Goal: Use online tool/utility: Utilize a website feature to perform a specific function

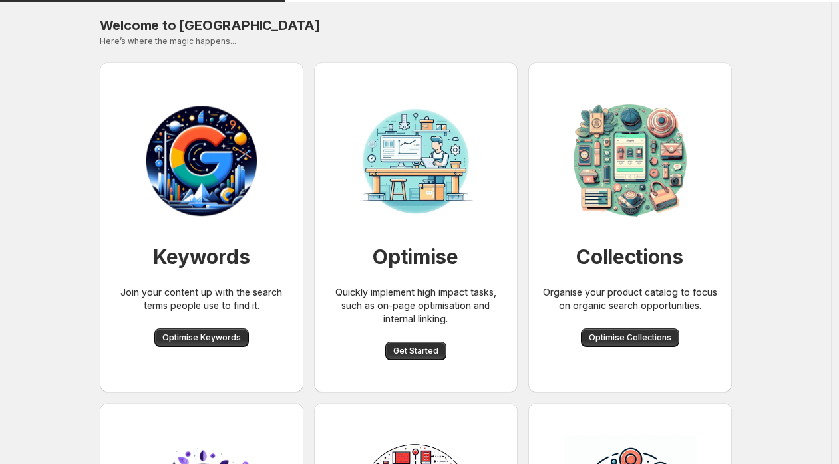
scroll to position [90, 0]
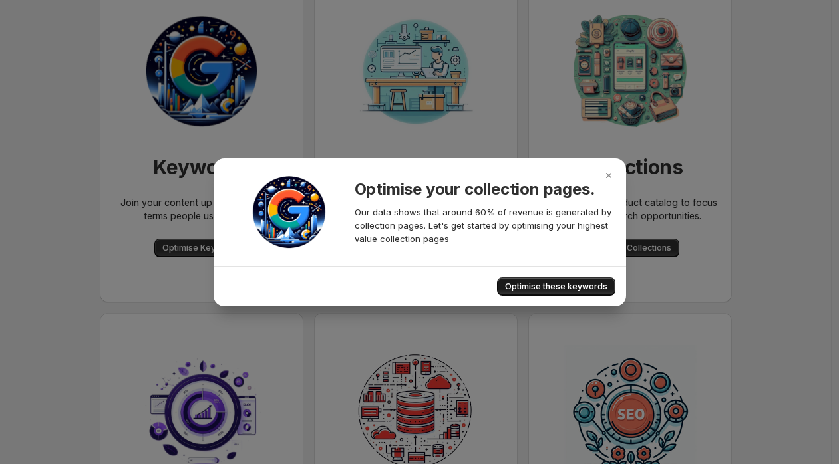
click at [556, 289] on span "Optimise these keywords" at bounding box center [556, 286] width 102 height 11
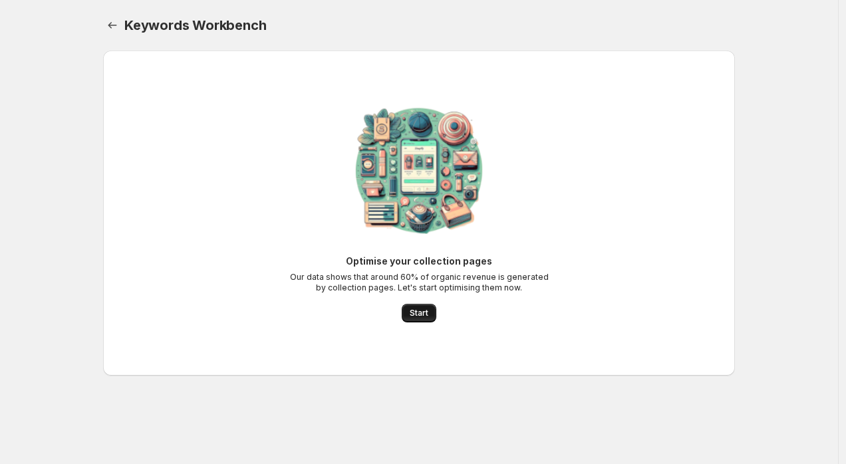
click at [416, 313] on span "Start" at bounding box center [419, 313] width 19 height 11
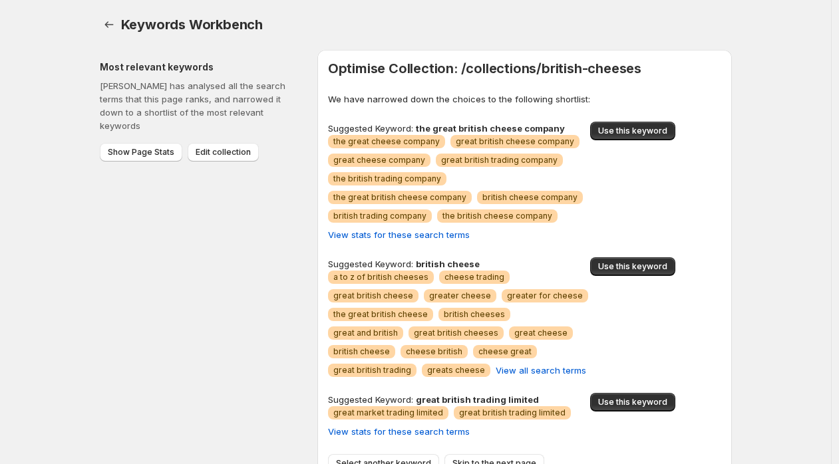
scroll to position [1, 0]
click at [620, 261] on span "Use this keyword" at bounding box center [632, 266] width 69 height 11
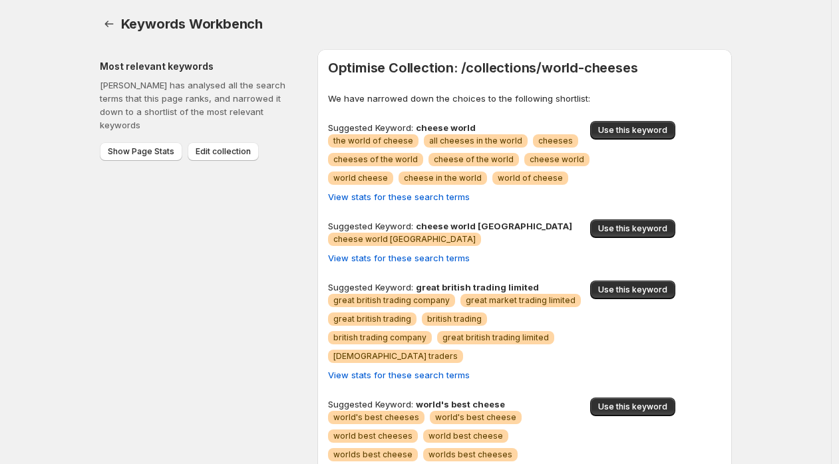
click at [509, 156] on span "Warning cheese of the world" at bounding box center [473, 159] width 90 height 13
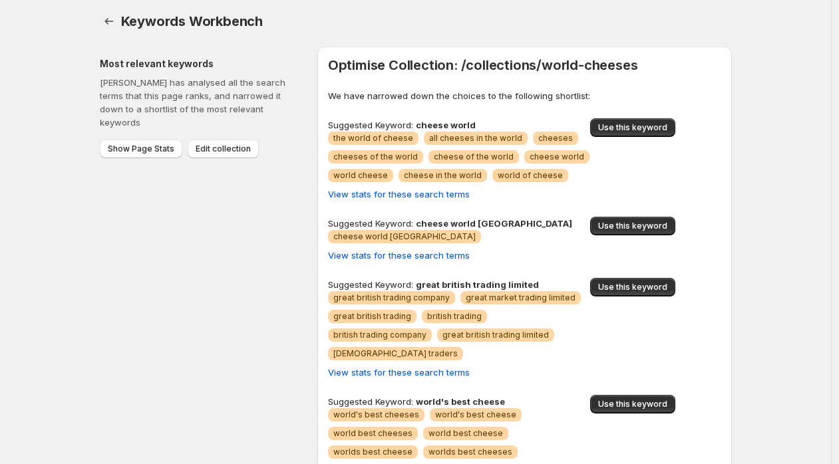
scroll to position [7, 0]
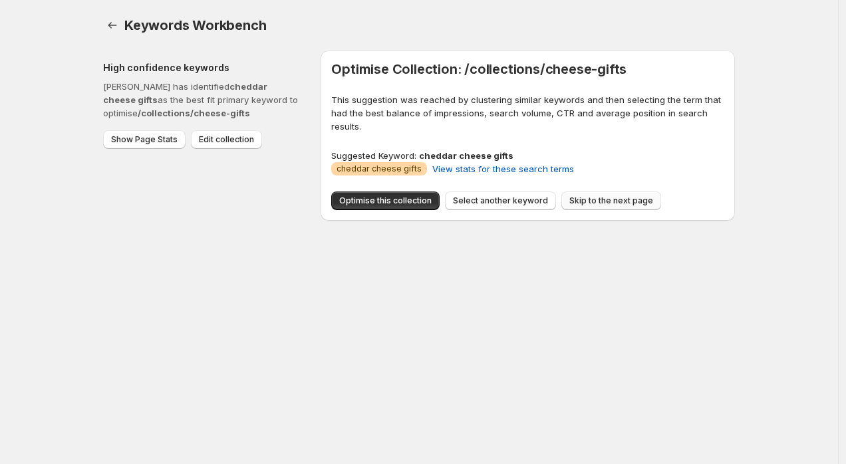
click at [620, 202] on span "Skip to the next page" at bounding box center [611, 201] width 84 height 11
click at [612, 201] on span "Skip to the next page" at bounding box center [611, 201] width 84 height 11
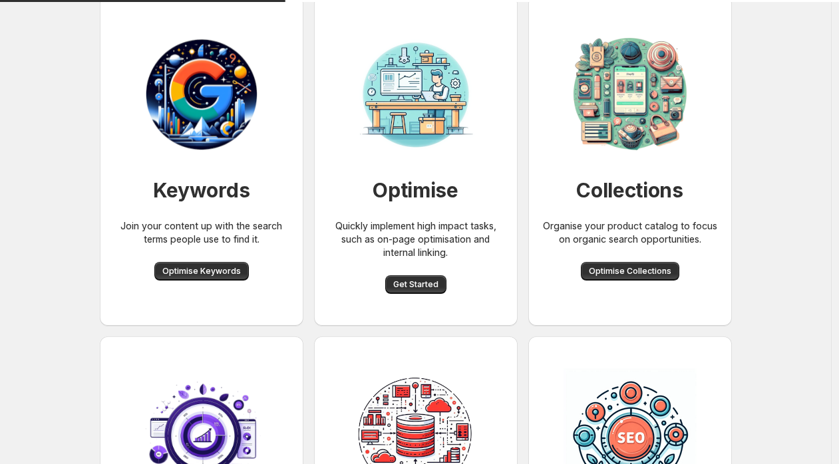
scroll to position [67, 0]
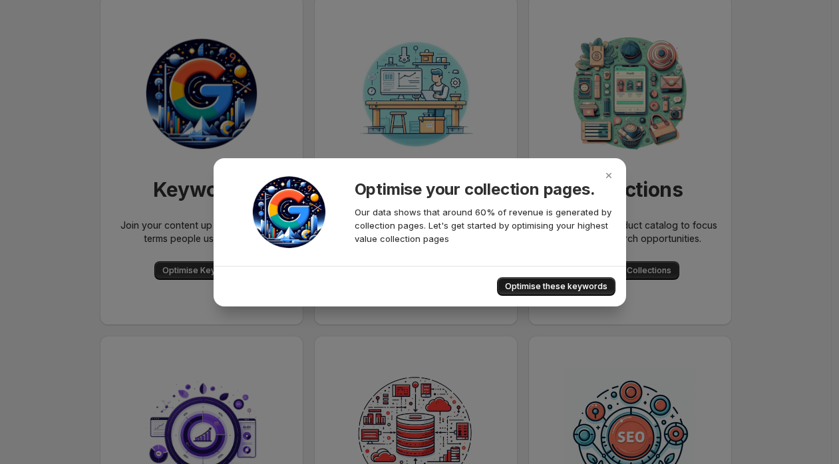
click at [577, 283] on span "Optimise these keywords" at bounding box center [556, 286] width 102 height 11
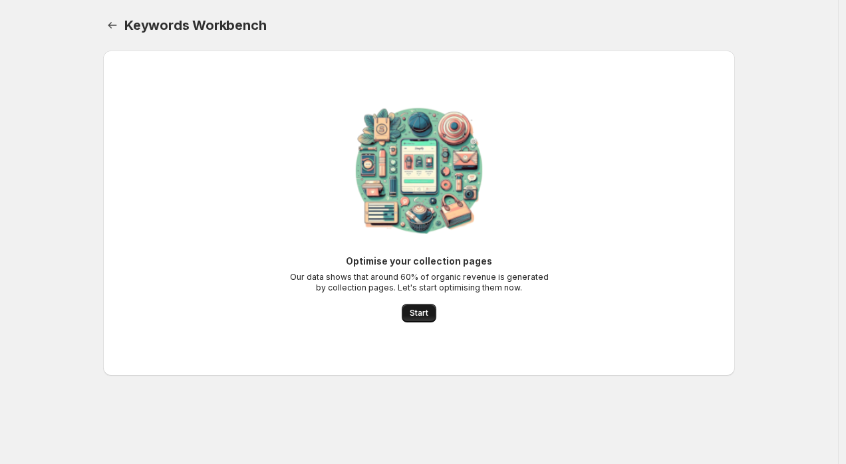
click at [415, 314] on span "Start" at bounding box center [419, 313] width 19 height 11
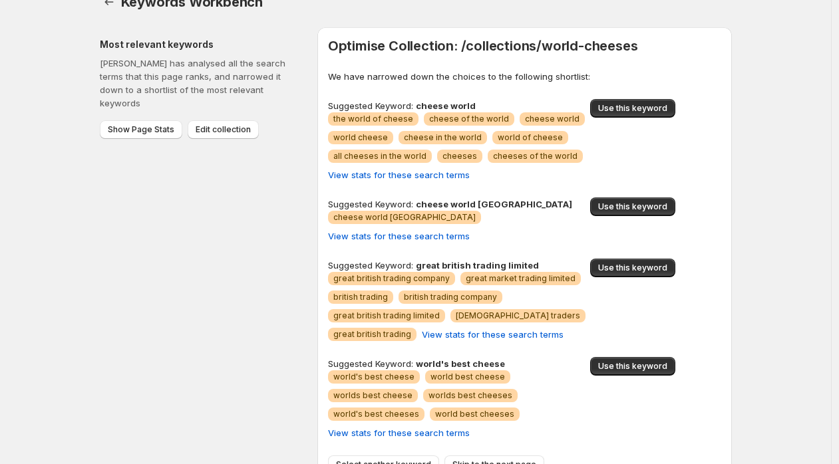
scroll to position [25, 0]
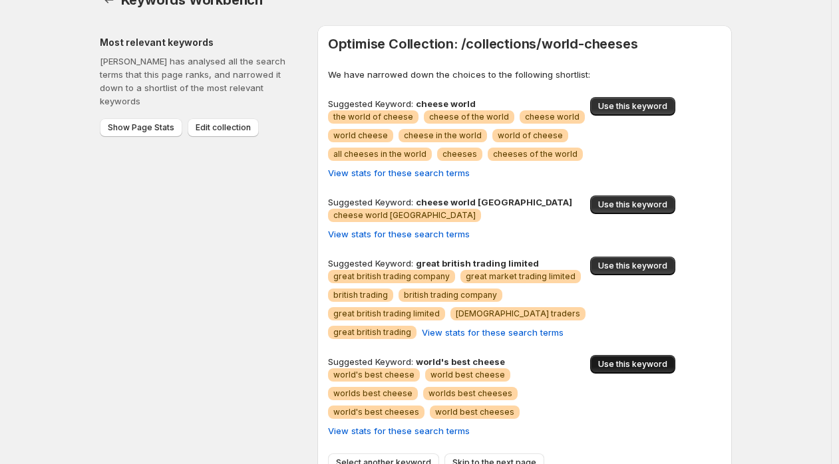
click at [662, 359] on span "Use this keyword" at bounding box center [632, 364] width 69 height 11
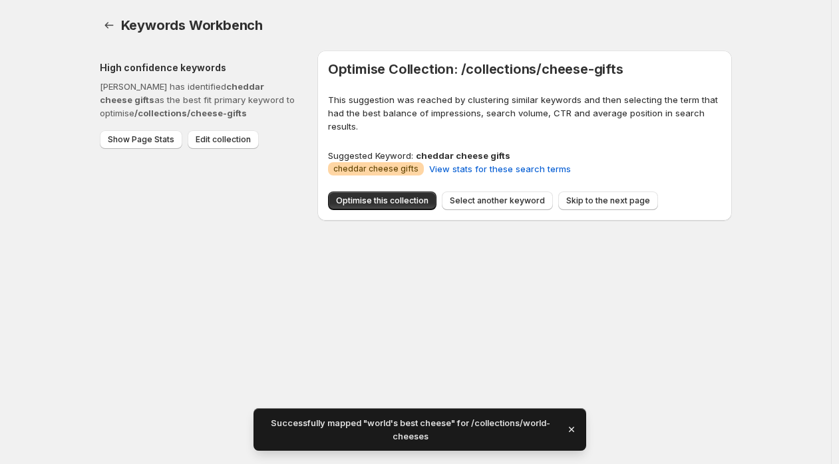
scroll to position [0, 0]
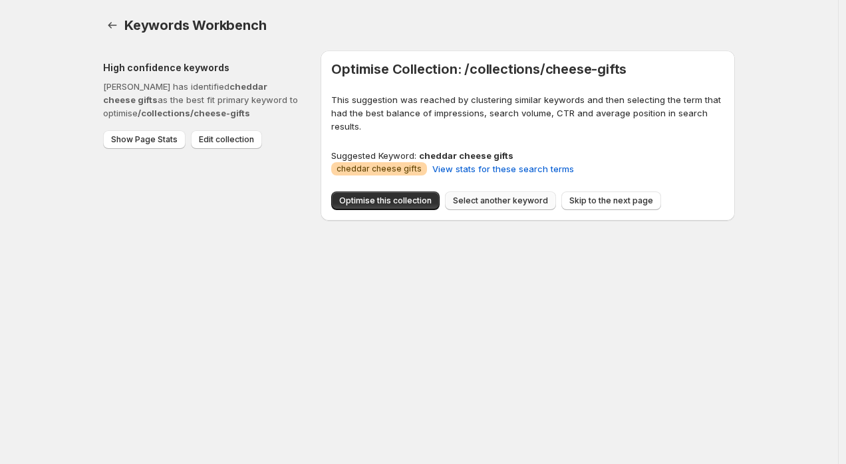
click at [521, 203] on span "Select another keyword" at bounding box center [500, 201] width 95 height 11
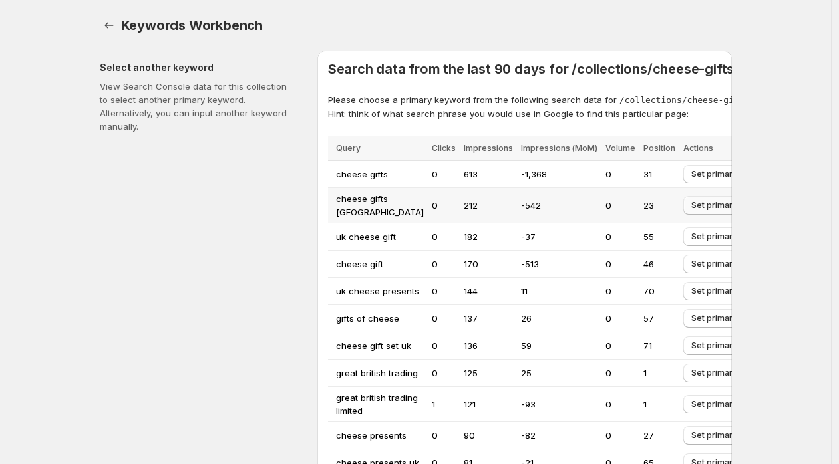
click at [702, 211] on span "Set primary" at bounding box center [714, 205] width 46 height 11
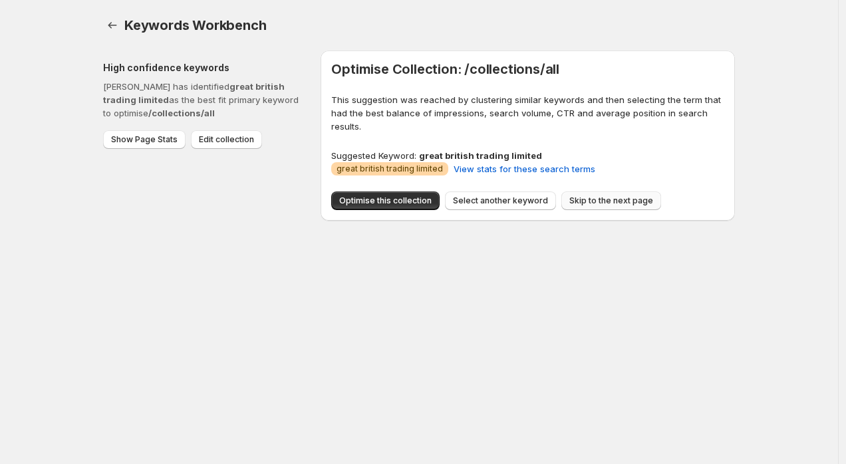
click at [579, 204] on span "Skip to the next page" at bounding box center [611, 201] width 84 height 11
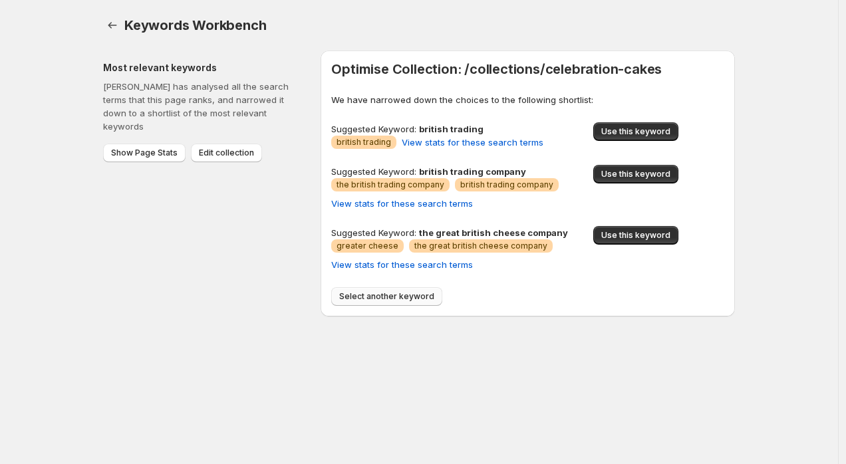
click at [426, 292] on span "Select another keyword" at bounding box center [386, 296] width 95 height 11
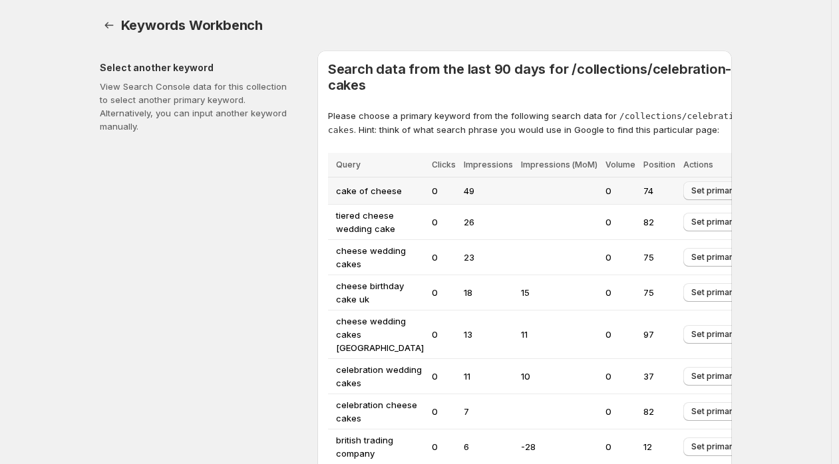
click at [709, 200] on button "Set primary" at bounding box center [714, 191] width 62 height 19
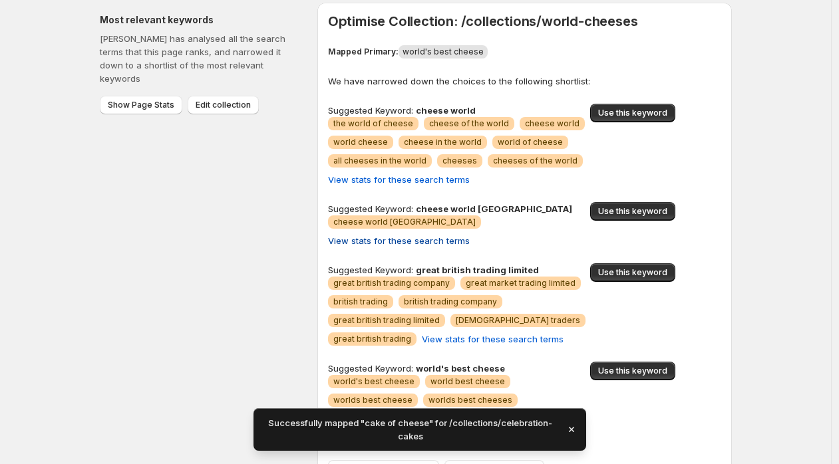
scroll to position [55, 0]
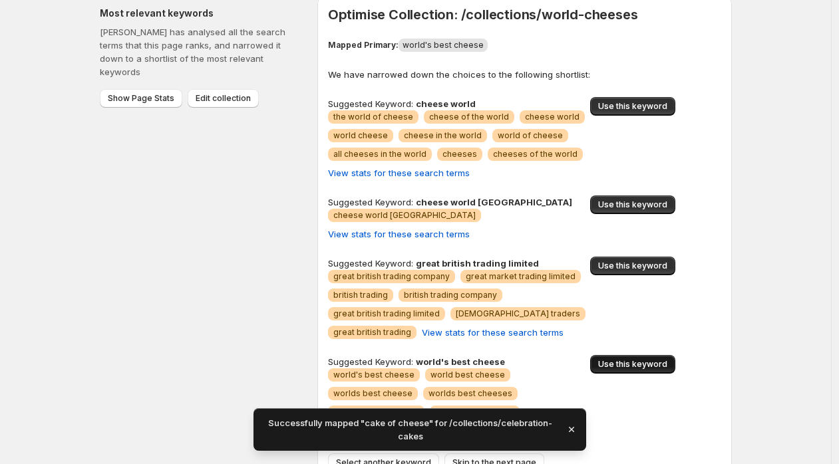
click at [620, 359] on span "Use this keyword" at bounding box center [632, 364] width 69 height 11
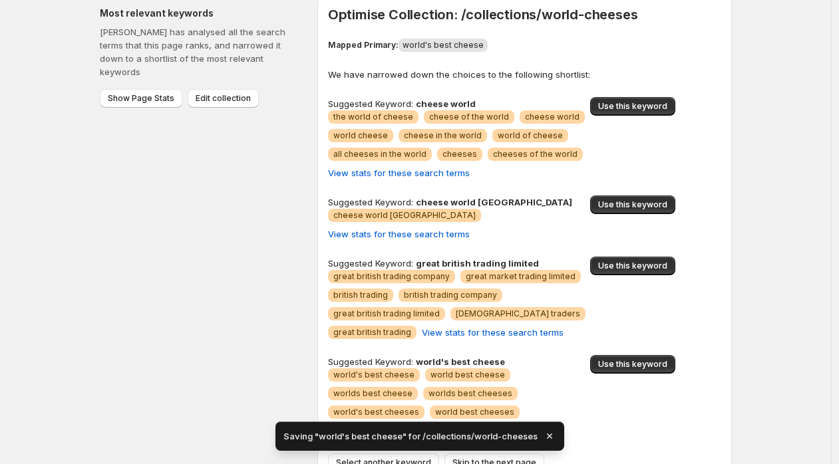
scroll to position [0, 0]
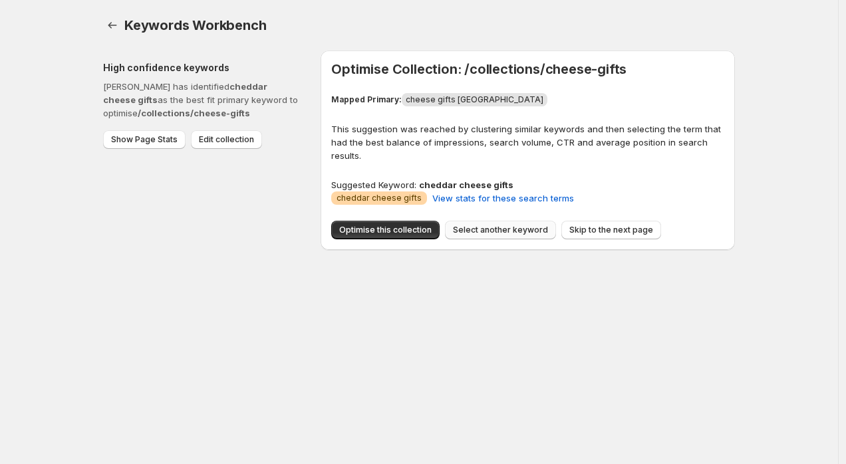
click at [515, 237] on button "Select another keyword" at bounding box center [500, 230] width 111 height 19
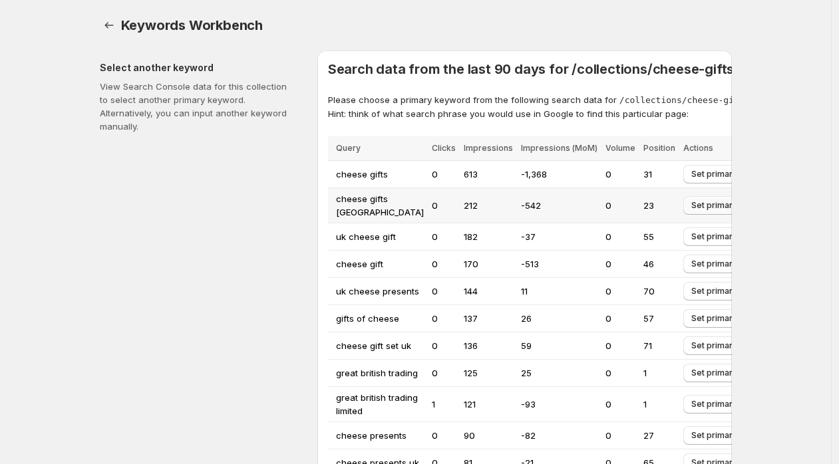
click at [691, 211] on span "Set primary" at bounding box center [714, 205] width 46 height 11
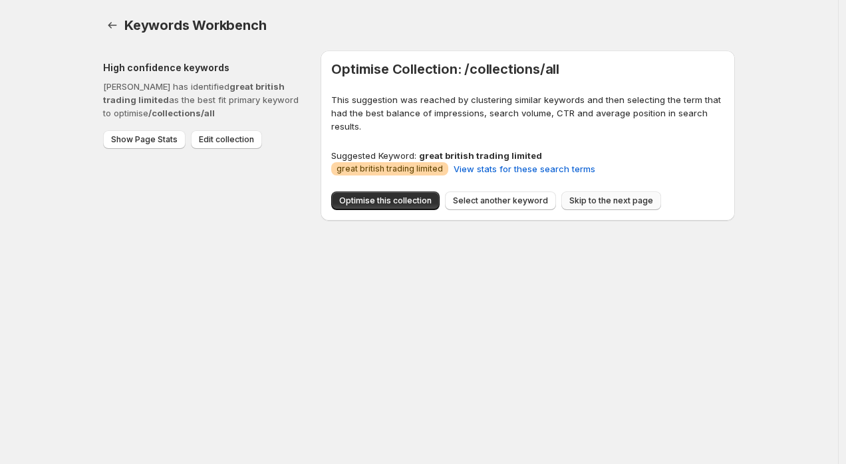
click at [579, 201] on span "Skip to the next page" at bounding box center [611, 201] width 84 height 11
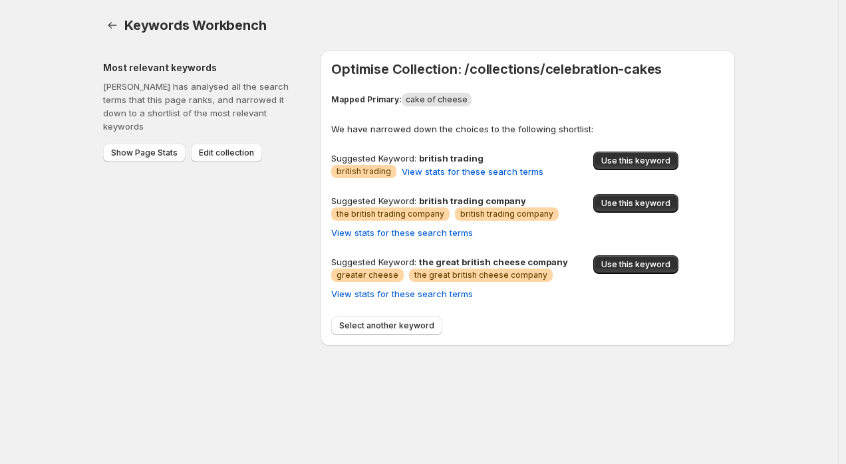
click at [630, 308] on div "Optimise Collection: /collections/celebration-cakes Mapped Primary: cake of che…" at bounding box center [527, 198] width 393 height 274
click at [636, 263] on span "Use this keyword" at bounding box center [635, 264] width 69 height 11
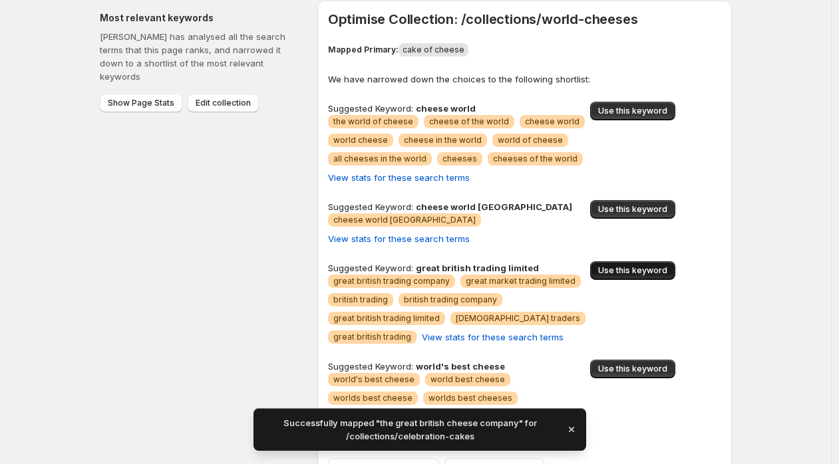
scroll to position [55, 0]
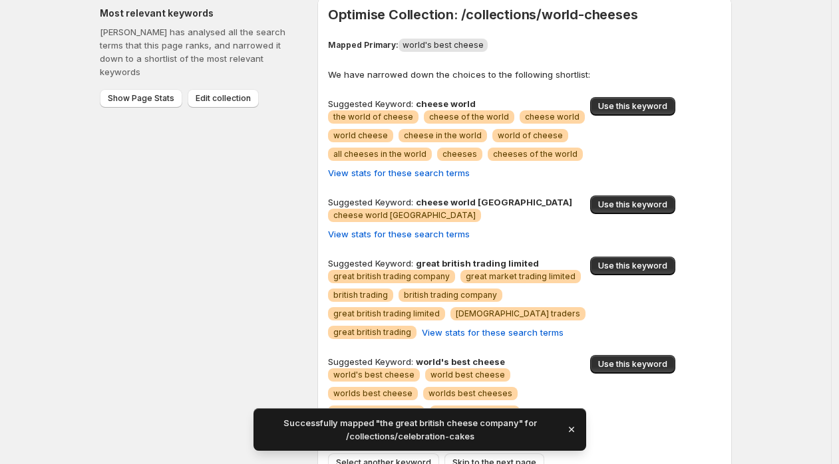
click at [568, 428] on icon "button" at bounding box center [571, 429] width 13 height 13
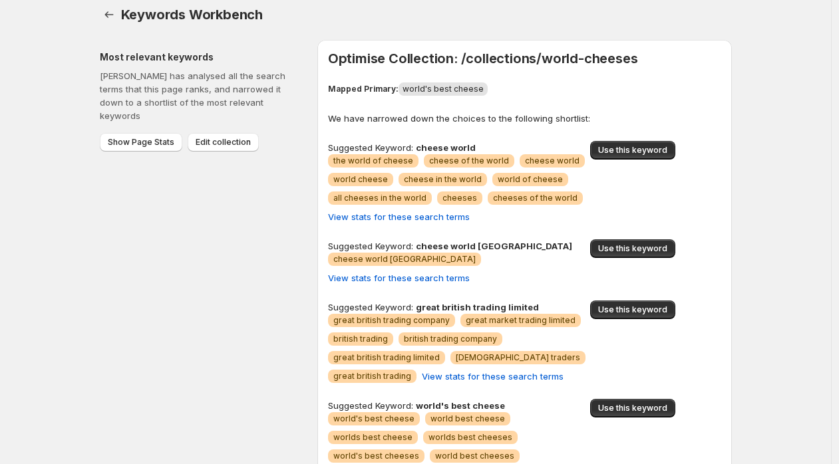
scroll to position [0, 0]
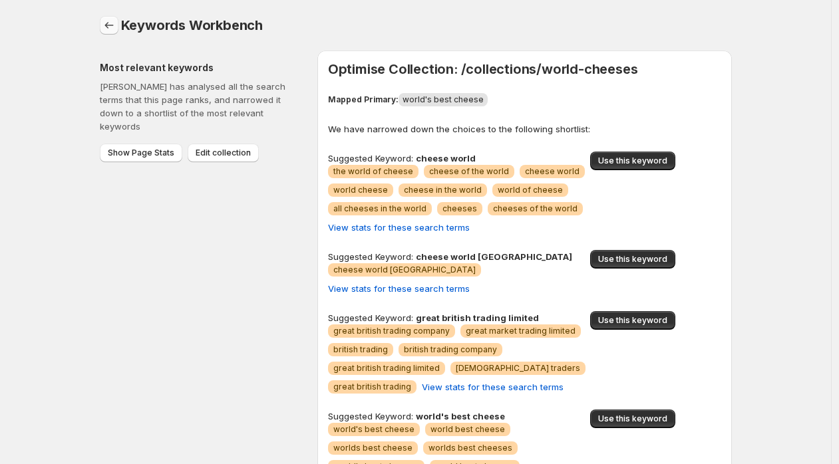
click at [103, 27] on link "Home" at bounding box center [109, 25] width 19 height 19
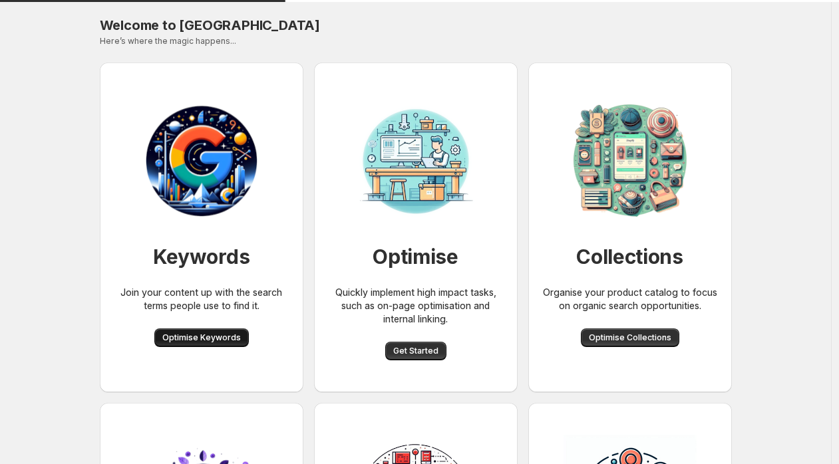
click at [219, 336] on span "Optimise Keywords" at bounding box center [201, 337] width 78 height 11
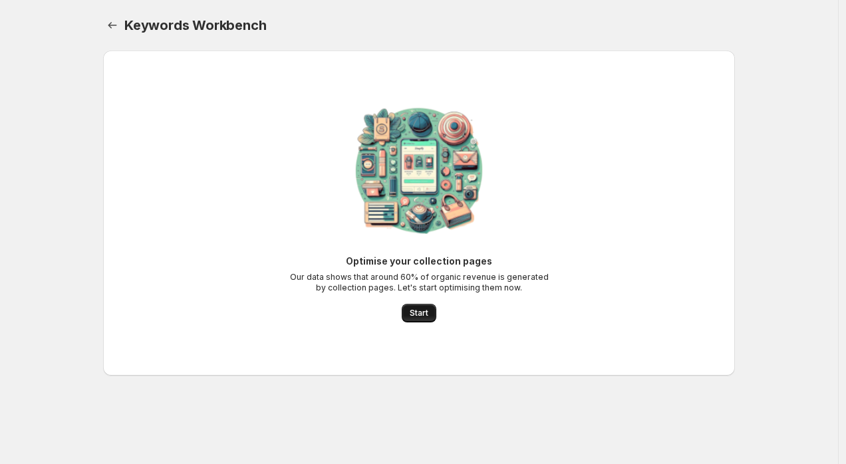
click at [427, 308] on span "Start" at bounding box center [419, 313] width 19 height 11
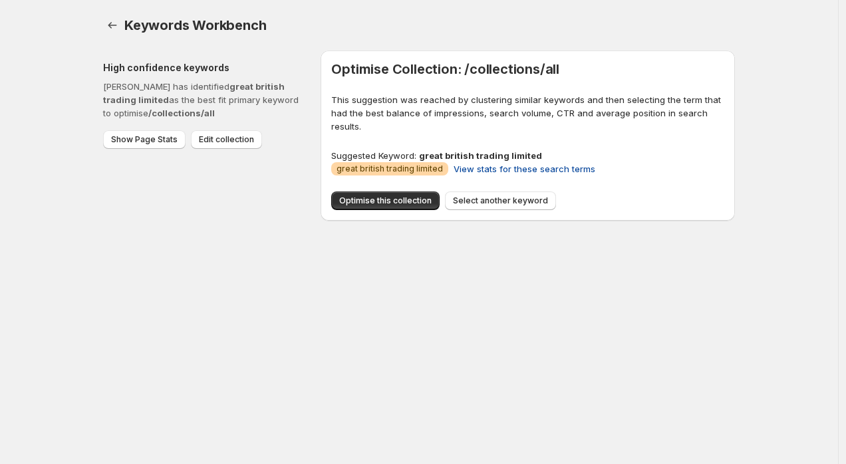
click at [512, 173] on span "View stats for these search terms" at bounding box center [525, 168] width 142 height 13
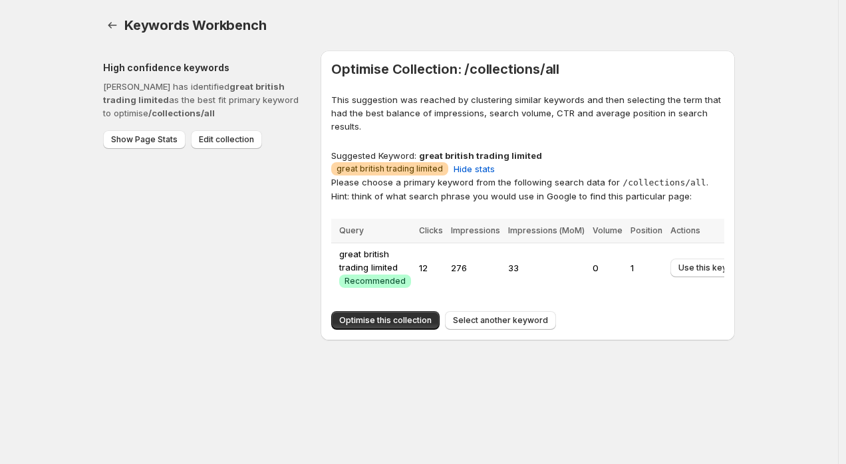
click at [221, 257] on div "High confidence keywords Macaroni has identified great british trading limited …" at bounding box center [206, 196] width 207 height 290
click at [117, 28] on icon "Home" at bounding box center [112, 25] width 13 height 13
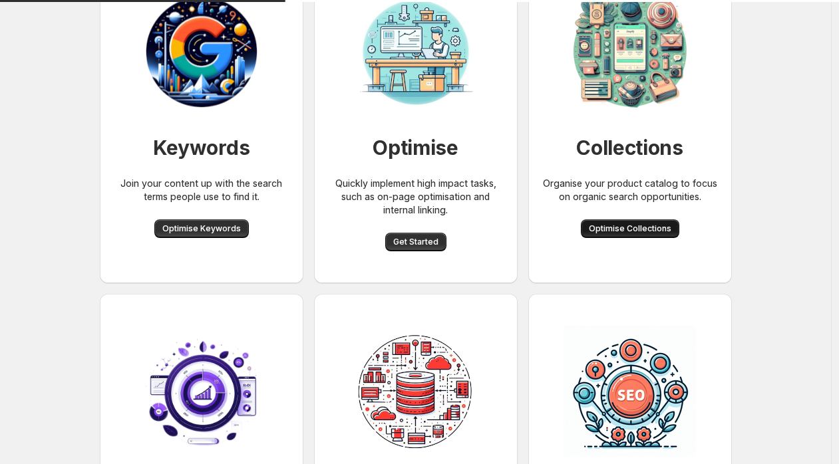
scroll to position [269, 0]
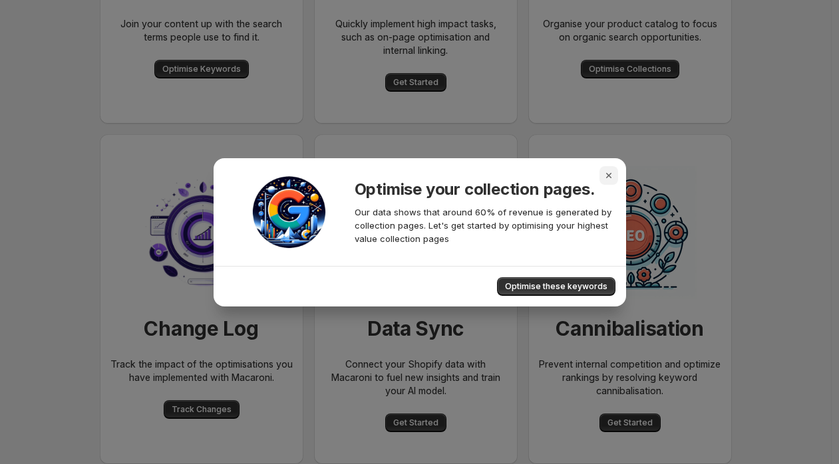
click at [612, 179] on icon "Close" at bounding box center [608, 175] width 13 height 13
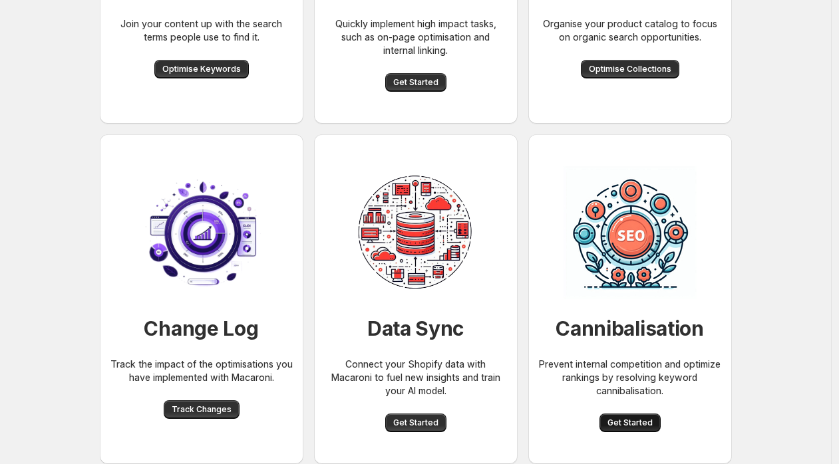
click at [619, 428] on span "Get Started" at bounding box center [629, 423] width 45 height 11
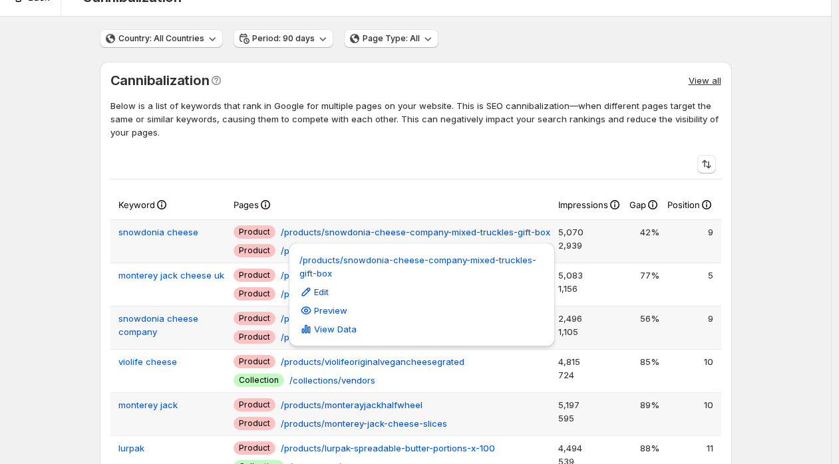
scroll to position [23, 0]
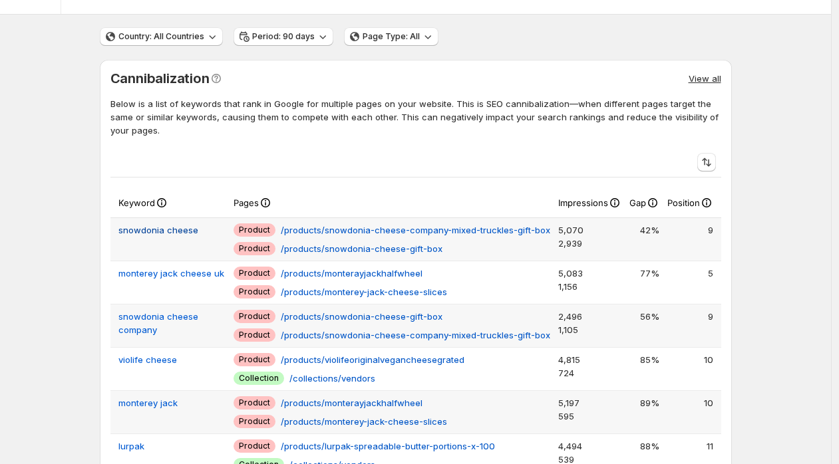
click at [178, 233] on span "snowdonia cheese" at bounding box center [158, 229] width 80 height 13
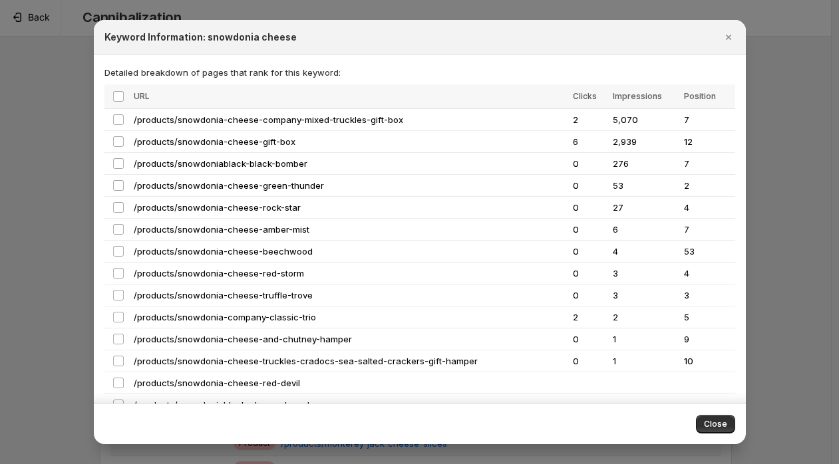
scroll to position [0, 0]
click at [732, 39] on icon "Close" at bounding box center [728, 37] width 13 height 13
